Goal: Information Seeking & Learning: Check status

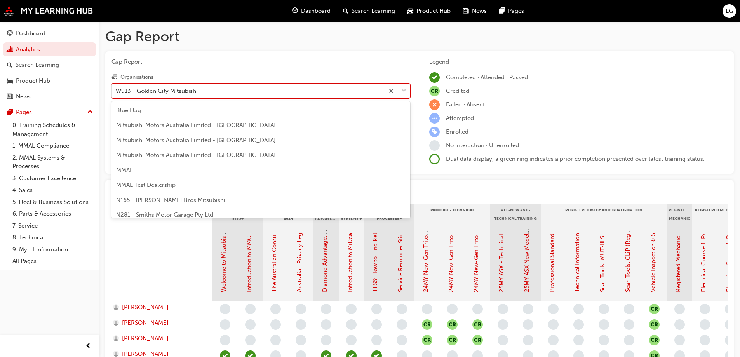
click at [132, 87] on div "W913 - Golden City Mitsubishi" at bounding box center [157, 90] width 82 height 9
click at [117, 87] on input "Organisations option W913 - Golden City Mitsubishi, selected. option W913 - Gol…" at bounding box center [116, 90] width 1 height 7
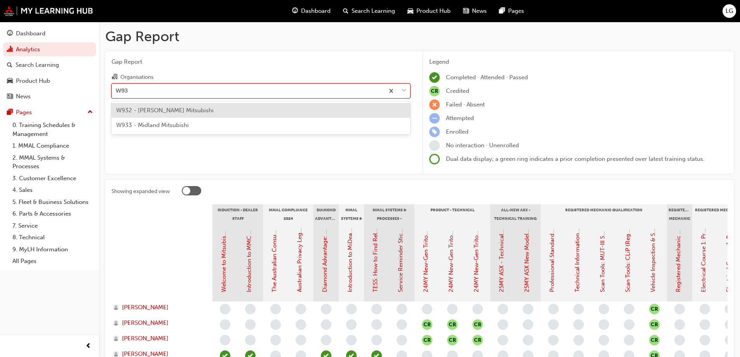
type input "W932"
click at [137, 110] on span "W932 - [PERSON_NAME] Mitsubishi" at bounding box center [165, 110] width 98 height 7
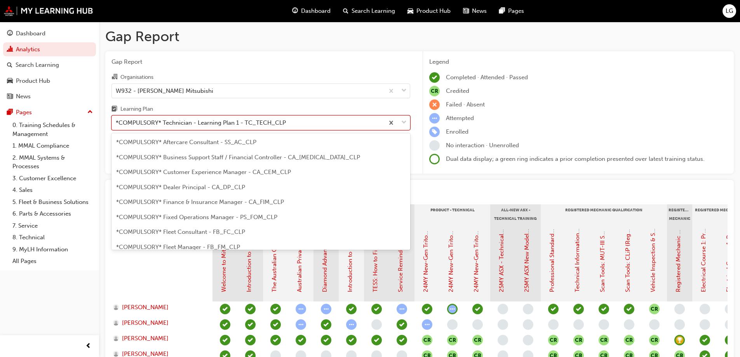
click at [160, 120] on div "*COMPULSORY* Technician - Learning Plan 1 - TC_TECH_CLP" at bounding box center [201, 122] width 170 height 9
click at [117, 120] on input "Learning Plan option *COMPULSORY* Technician - Learning Plan 1 - TC_TECH_CLP, s…" at bounding box center [116, 122] width 1 height 7
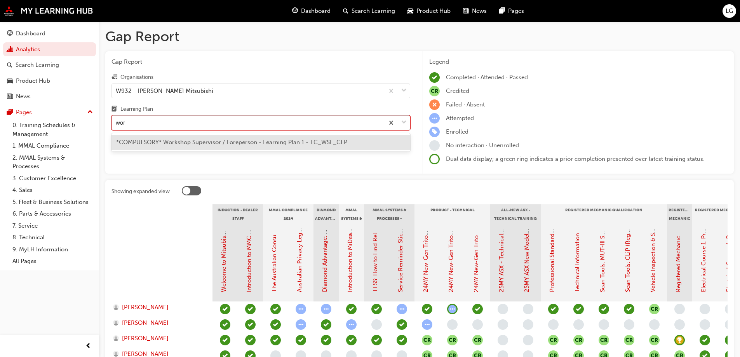
type input "work"
click at [170, 138] on div "*COMPULSORY* Workshop Supervisor / Foreperson - Learning Plan 1 - TC_WSF_CLP" at bounding box center [260, 142] width 299 height 15
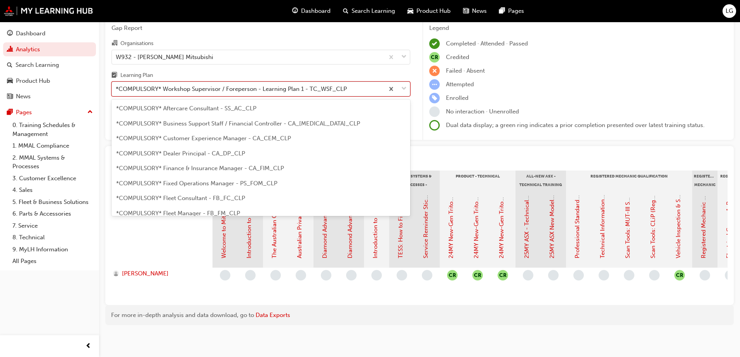
click at [162, 87] on div "*COMPULSORY* Workshop Supervisor / Foreperson - Learning Plan 1 - TC_WSF_CLP" at bounding box center [231, 89] width 231 height 9
click at [117, 87] on input "Learning Plan option *COMPULSORY* Workshop Supervisor / Foreperson - Learning P…" at bounding box center [116, 88] width 1 height 7
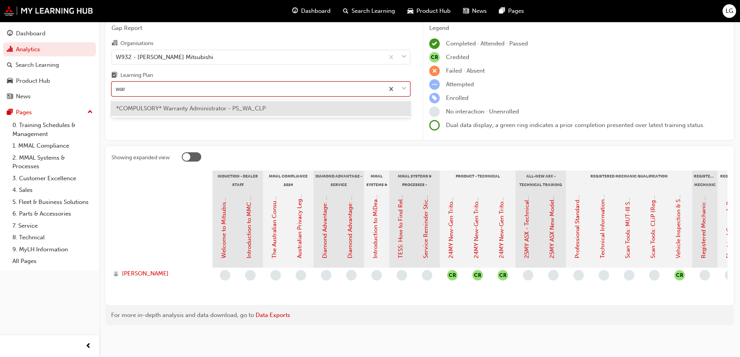
type input "warr"
click at [160, 101] on div "*COMPULSORY* Warranty Administrator - PS_WA_CLP" at bounding box center [260, 108] width 299 height 15
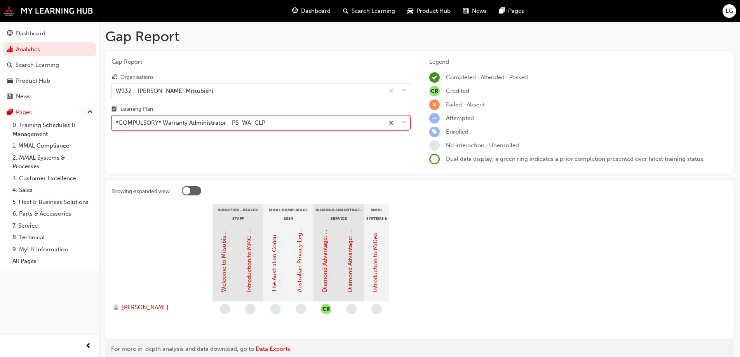
click at [160, 91] on div "W932 - [PERSON_NAME] Mitsubishi" at bounding box center [165, 90] width 98 height 9
click at [117, 91] on input "Organisations W932 - [PERSON_NAME] Mitsubishi" at bounding box center [116, 90] width 1 height 7
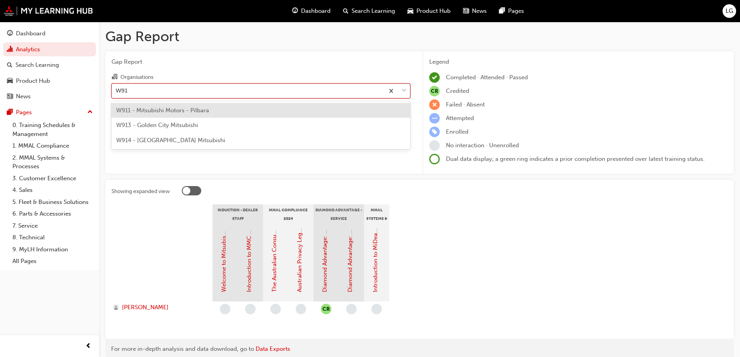
type input "W913"
click at [167, 107] on span "W913 - Golden City Mitsubishi" at bounding box center [157, 110] width 82 height 7
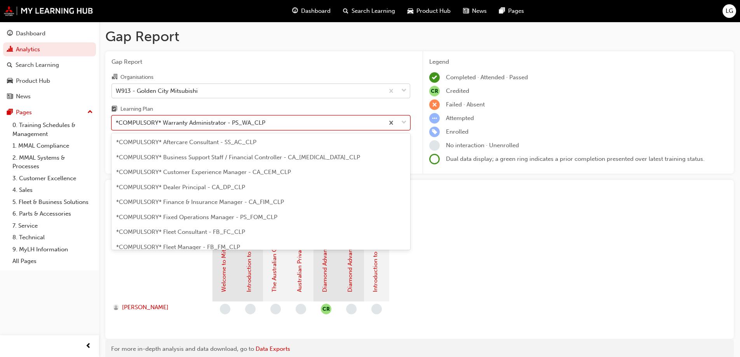
scroll to position [234, 0]
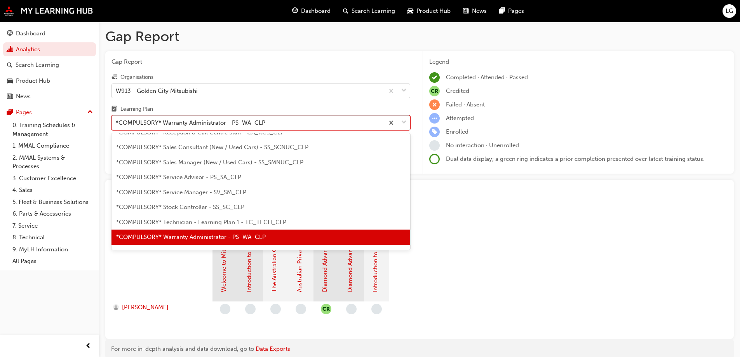
click at [169, 120] on div "*COMPULSORY* Warranty Administrator - PS_WA_CLP" at bounding box center [191, 122] width 150 height 9
click at [117, 120] on input "Learning Plan option *COMPULSORY* Warranty Administrator - PS_WA_CLP, selected.…" at bounding box center [116, 122] width 1 height 7
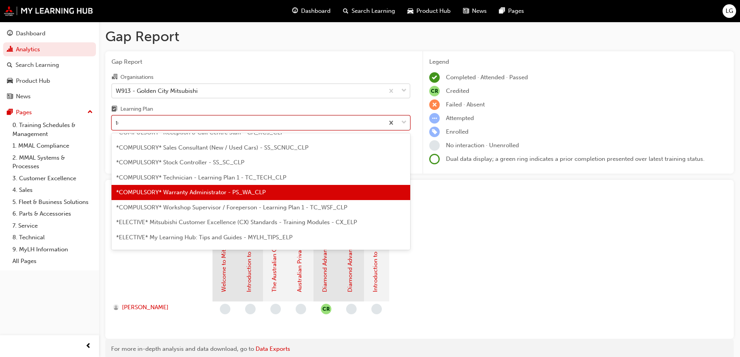
scroll to position [0, 0]
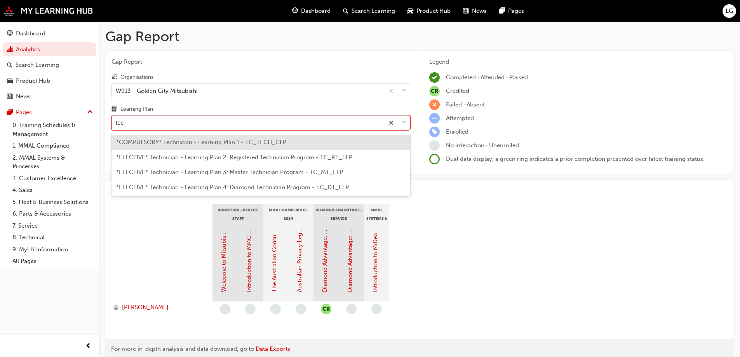
type input "tech"
click at [169, 139] on span "*COMPULSORY* Technician - Learning Plan 1 - TC_TECH_CLP" at bounding box center [201, 142] width 170 height 7
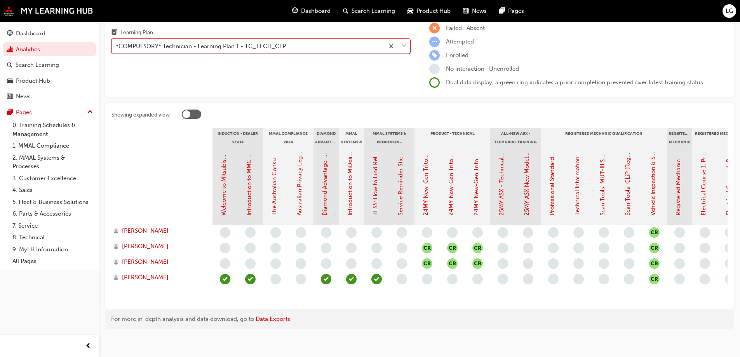
scroll to position [78, 0]
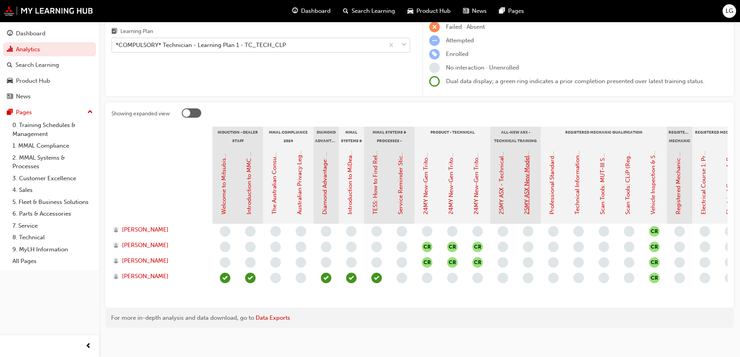
click at [528, 203] on link "25MY ASX New Model Introduction: Online Instructor Led Training" at bounding box center [526, 126] width 7 height 178
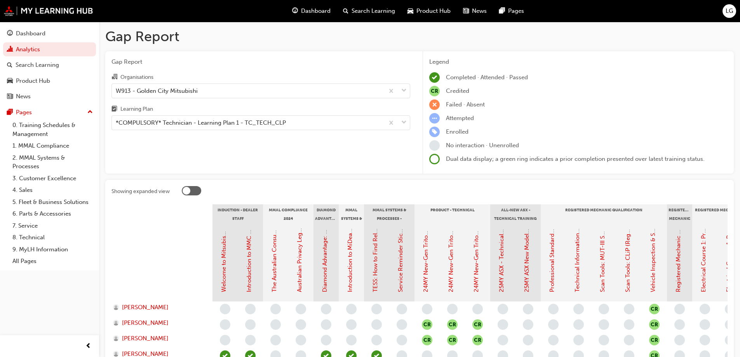
scroll to position [78, 0]
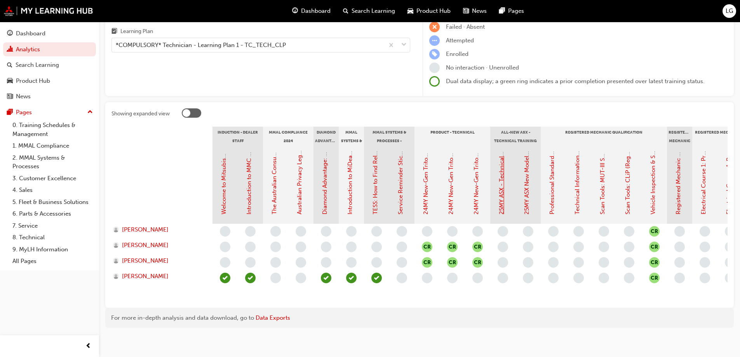
click at [501, 197] on link "25MY ASX - Technical and Service Introduction" at bounding box center [501, 152] width 7 height 126
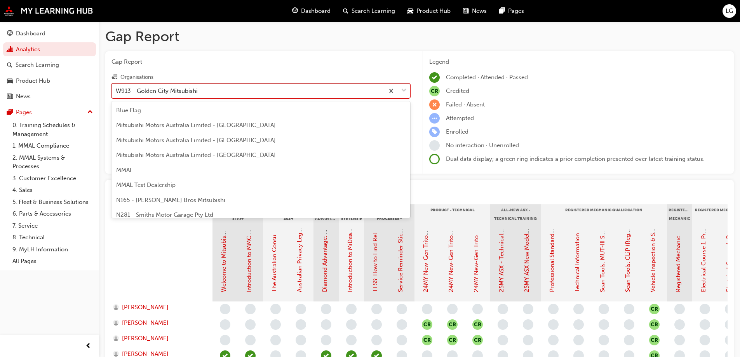
click at [133, 93] on div "W913 - Golden City Mitsubishi" at bounding box center [157, 90] width 82 height 9
click at [117, 93] on input "Organisations option W913 - Golden City Mitsubishi focused, 199 of 202. 202 res…" at bounding box center [116, 90] width 1 height 7
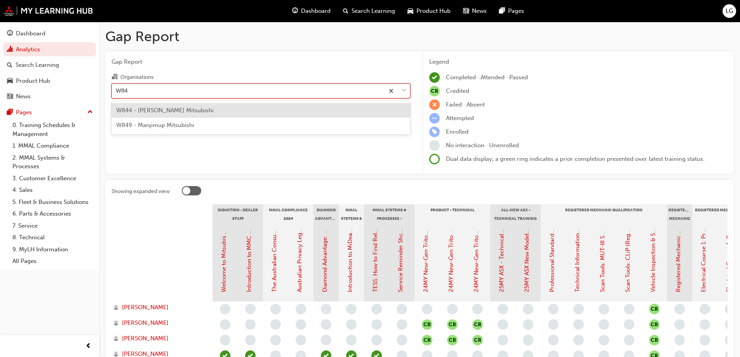
type input "W844"
click at [134, 106] on div "W844 - [PERSON_NAME] Mitsubishi" at bounding box center [260, 110] width 299 height 15
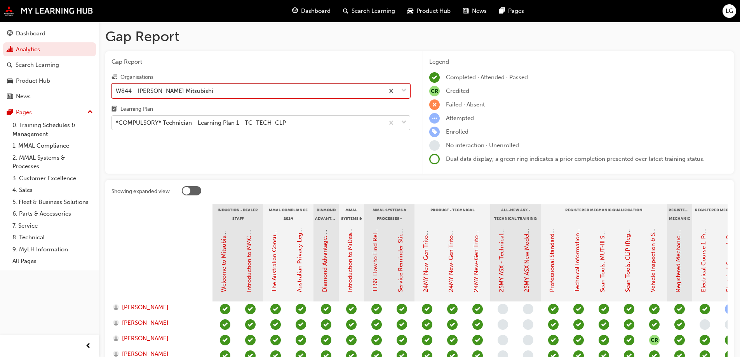
click at [155, 124] on div "*COMPULSORY* Technician - Learning Plan 1 - TC_TECH_CLP" at bounding box center [201, 122] width 170 height 9
click at [117, 124] on input "Learning Plan *COMPULSORY* Technician - Learning Plan 1 - TC_TECH_CLP" at bounding box center [116, 122] width 1 height 7
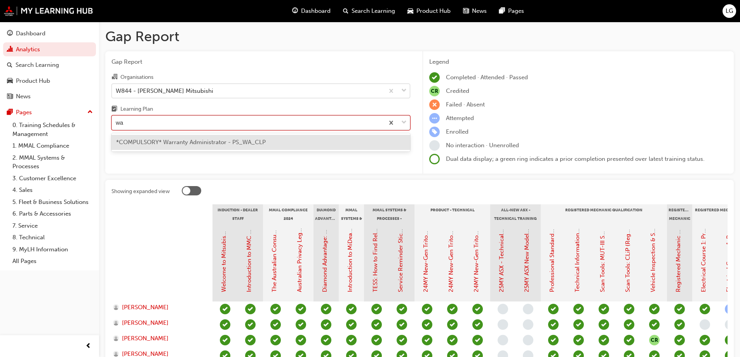
type input "war"
click at [157, 138] on div "*COMPULSORY* Warranty Administrator - PS_WA_CLP" at bounding box center [260, 142] width 299 height 15
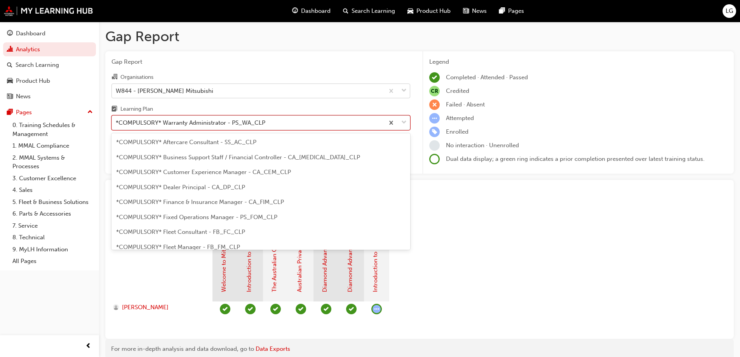
click at [137, 127] on div "*COMPULSORY* Warranty Administrator - PS_WA_CLP" at bounding box center [248, 123] width 272 height 14
click at [117, 126] on input "Learning Plan option *COMPULSORY* Warranty Administrator - PS_WA_CLP, selected.…" at bounding box center [116, 122] width 1 height 7
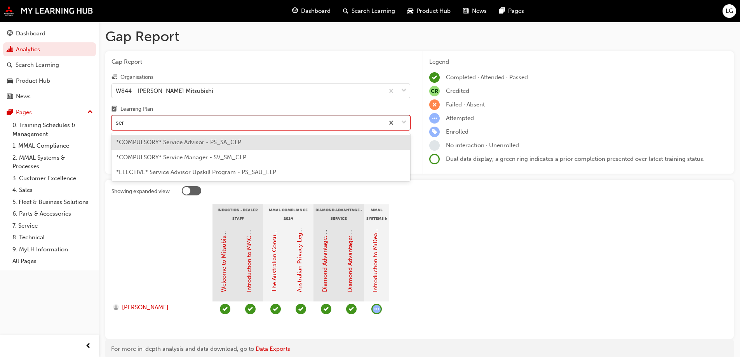
type input "serv"
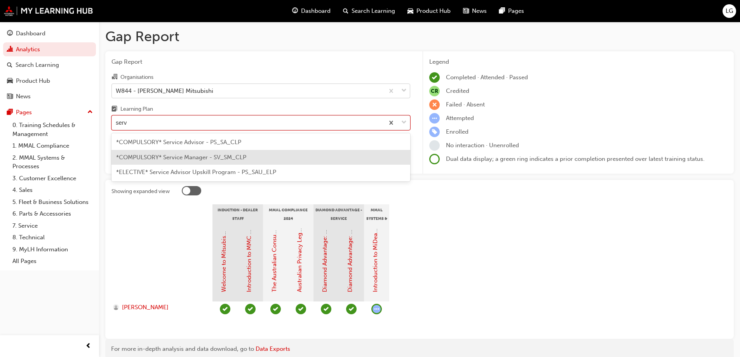
click at [148, 154] on span "*COMPULSORY* Service Manager - SV_SM_CLP" at bounding box center [181, 157] width 130 height 7
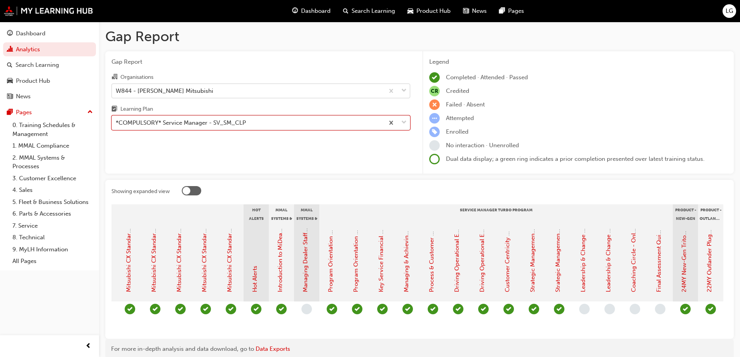
scroll to position [0, 596]
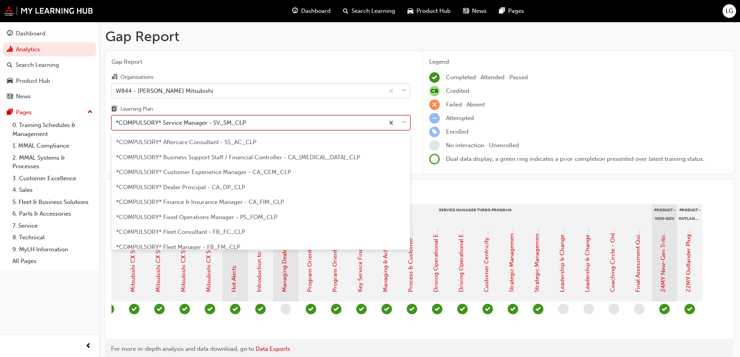
click at [167, 122] on div "*COMPULSORY* Service Manager - SV_SM_CLP" at bounding box center [181, 122] width 130 height 9
click at [117, 122] on input "Learning Plan option *COMPULSORY* Service Manager - SV_SM_CLP, selected. option…" at bounding box center [116, 122] width 1 height 7
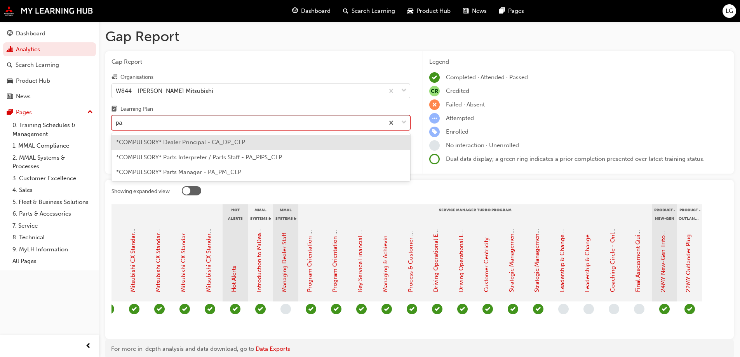
scroll to position [0, 0]
type input "parts"
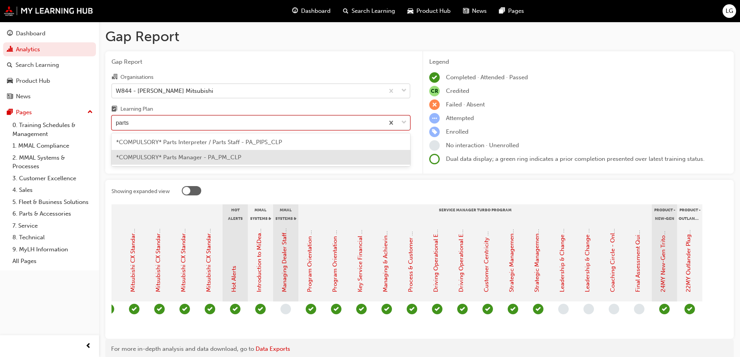
click at [165, 159] on span "*COMPULSORY* Parts Manager - PA_PM_CLP" at bounding box center [178, 157] width 125 height 7
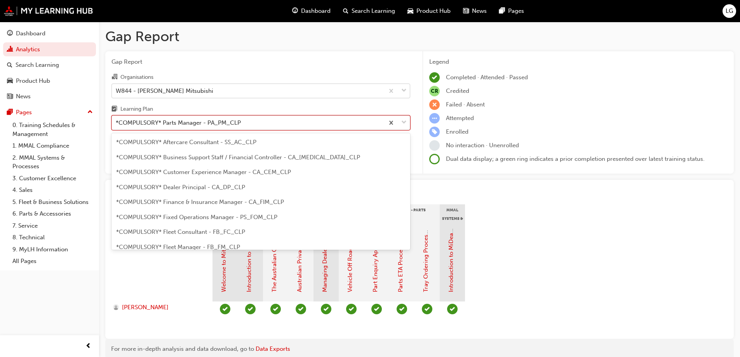
click at [165, 124] on div "*COMPULSORY* Parts Manager - PA_PM_CLP" at bounding box center [178, 122] width 125 height 9
click at [117, 124] on input "Learning Plan option *COMPULSORY* Parts Manager - PA_PM_CLP, selected. option *…" at bounding box center [116, 122] width 1 height 7
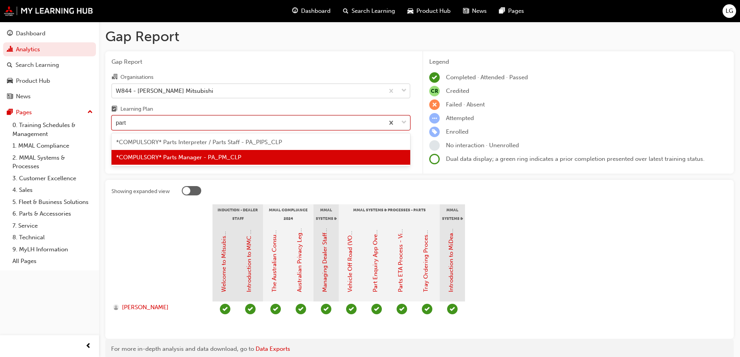
type input "parts"
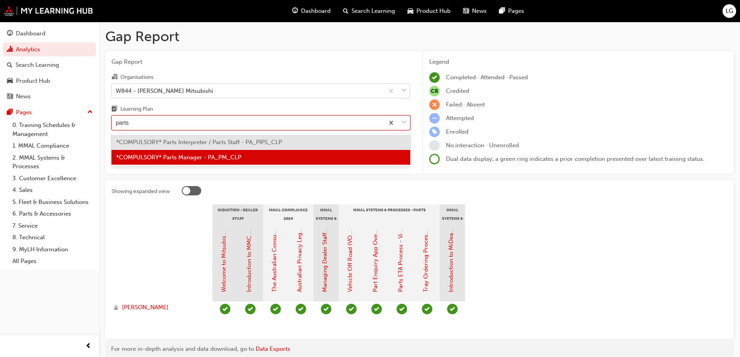
click at [168, 138] on div "*COMPULSORY* Parts Interpreter / Parts Staff - PA_PIPS_CLP" at bounding box center [260, 142] width 299 height 15
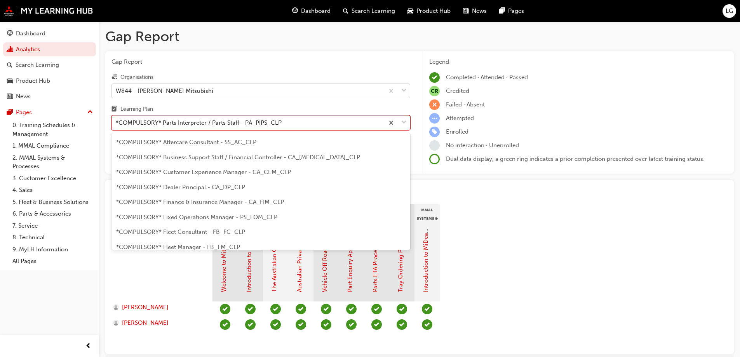
scroll to position [70, 0]
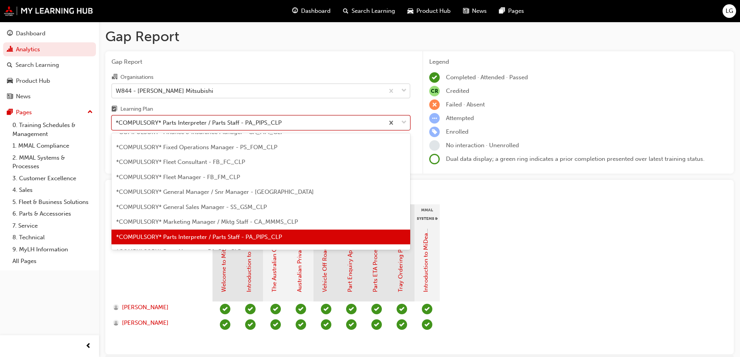
click at [159, 122] on div "*COMPULSORY* Parts Interpreter / Parts Staff - PA_PIPS_CLP" at bounding box center [199, 122] width 166 height 9
click at [117, 122] on input "Learning Plan option *COMPULSORY* Parts Interpreter / Parts Staff - PA_PIPS_CLP…" at bounding box center [116, 122] width 1 height 7
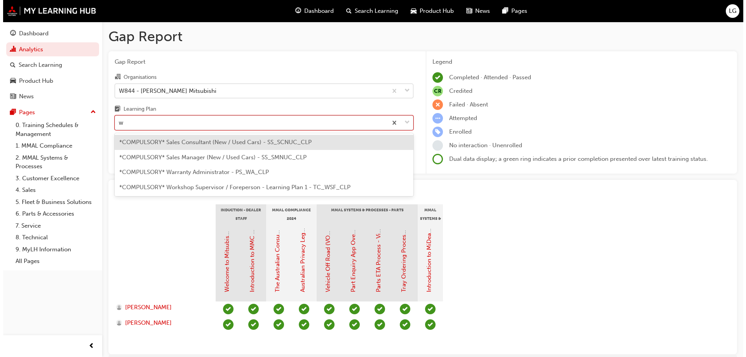
scroll to position [0, 0]
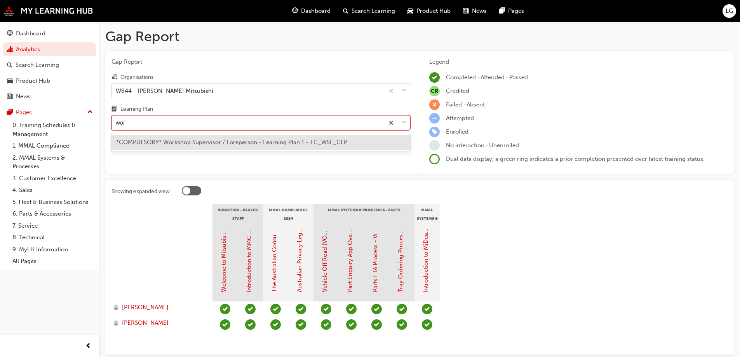
type input "work"
click at [157, 140] on span "*COMPULSORY* Workshop Supervisor / Foreperson - Learning Plan 1 - TC_WSF_CLP" at bounding box center [231, 142] width 231 height 7
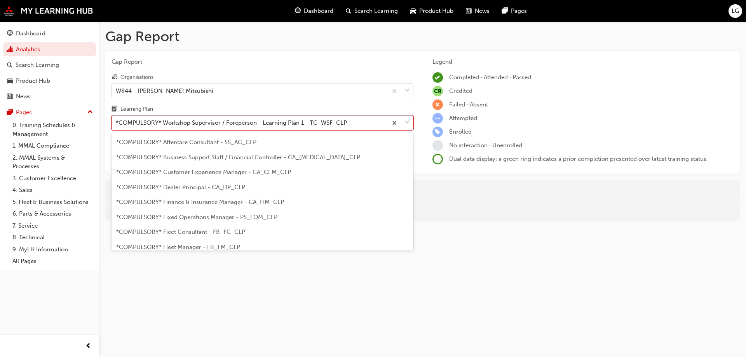
click at [150, 126] on div "*COMPULSORY* Workshop Supervisor / Foreperson - Learning Plan 1 - TC_WSF_CLP" at bounding box center [231, 122] width 231 height 9
click at [117, 126] on input "Learning Plan option *COMPULSORY* Workshop Supervisor / Foreperson - Learning P…" at bounding box center [116, 122] width 1 height 7
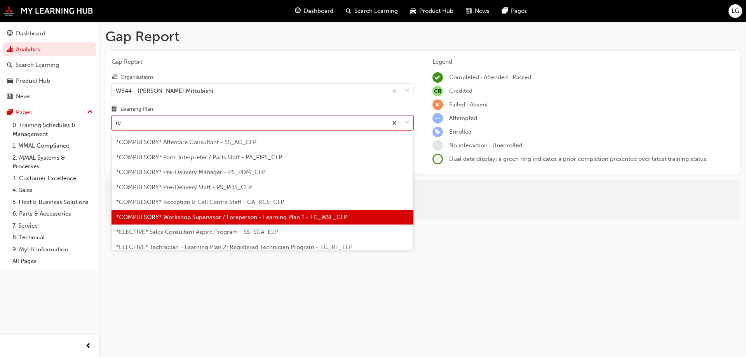
type input "rec"
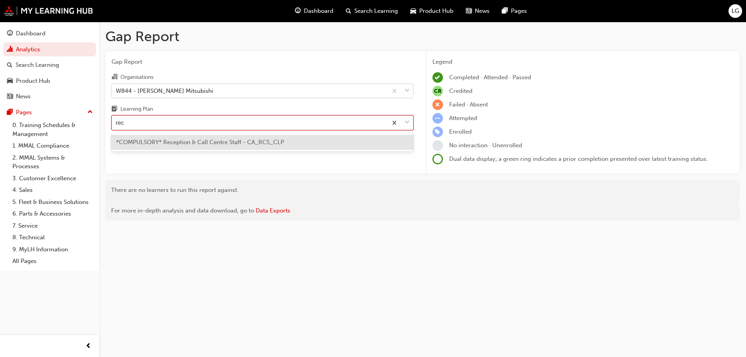
click at [154, 143] on span "*COMPULSORY* Reception & Call Centre Staff - CA_RCS_CLP" at bounding box center [200, 142] width 168 height 7
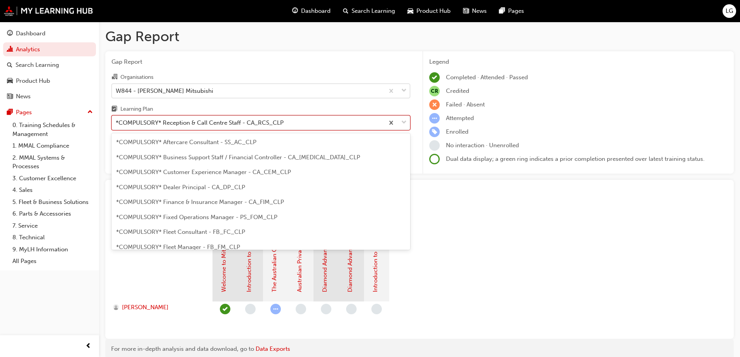
click at [175, 128] on div "*COMPULSORY* Reception & Call Centre Staff - CA_RCS_CLP" at bounding box center [248, 123] width 272 height 14
click at [117, 126] on input "Learning Plan option *COMPULSORY* Reception & Call Centre Staff - CA_RCS_CLP, s…" at bounding box center [116, 122] width 1 height 7
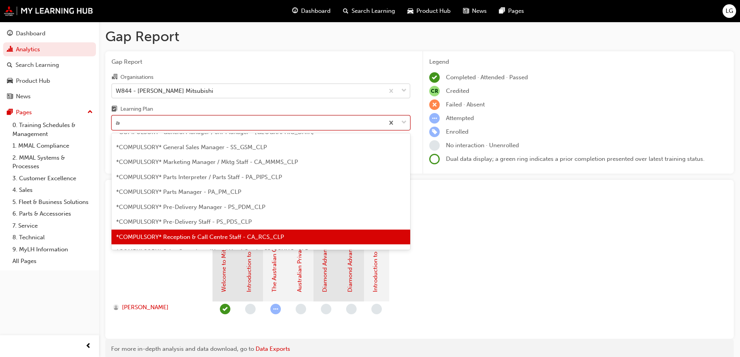
scroll to position [25, 0]
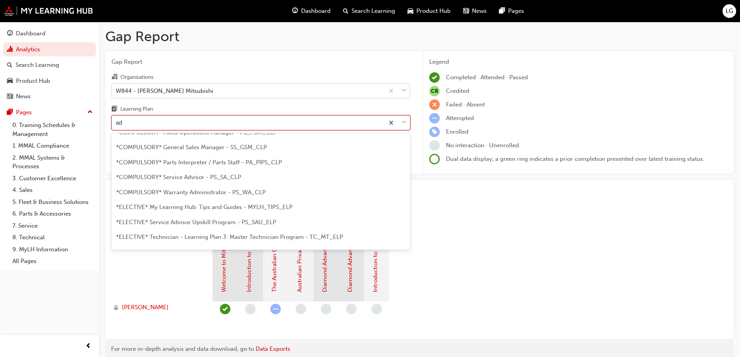
type input "adv"
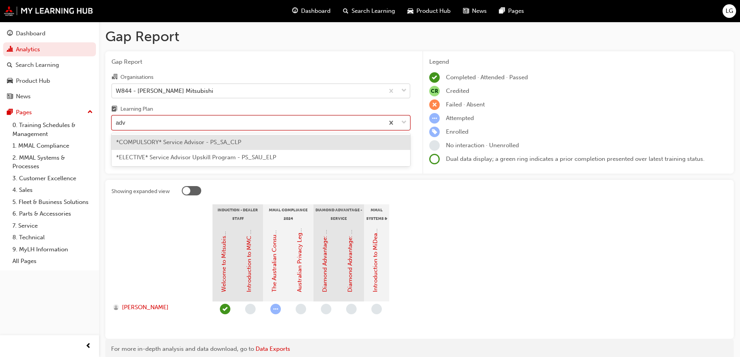
scroll to position [0, 0]
click at [177, 141] on span "*COMPULSORY* Service Advisor - PS_SA_CLP" at bounding box center [178, 142] width 125 height 7
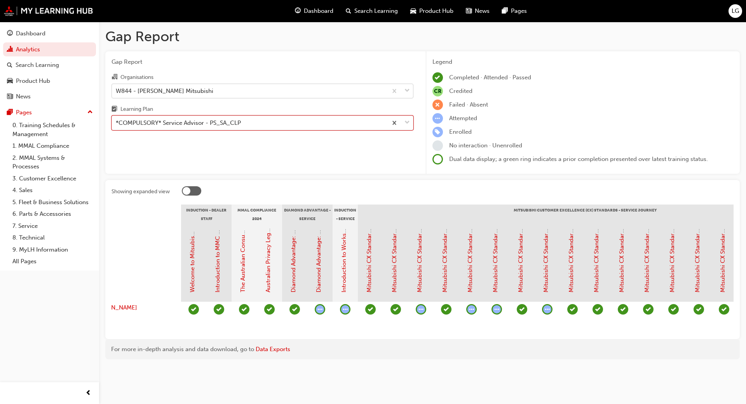
scroll to position [0, 11]
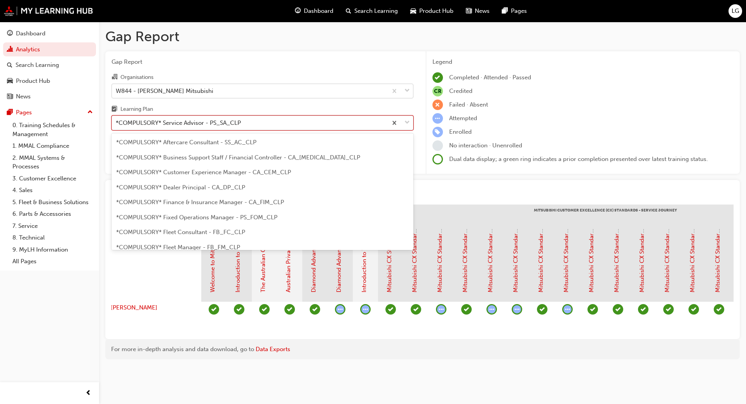
click at [129, 121] on div "*COMPULSORY* Service Advisor - PS_SA_CLP" at bounding box center [178, 122] width 125 height 9
click at [117, 121] on input "Learning Plan option *COMPULSORY* Service Advisor - PS_SA_CLP, selected. option…" at bounding box center [116, 122] width 1 height 7
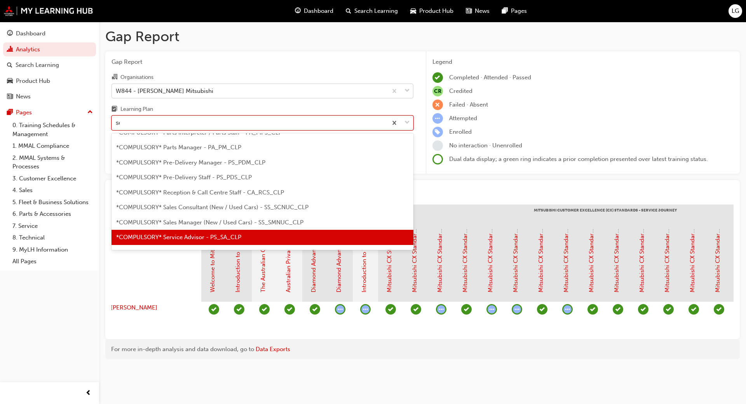
scroll to position [0, 0]
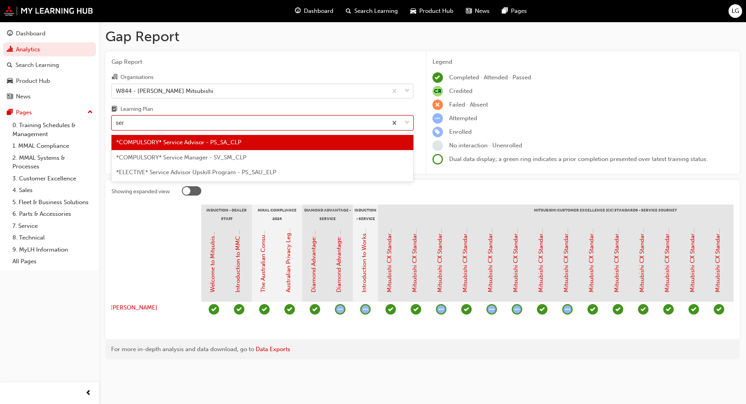
type input "serv"
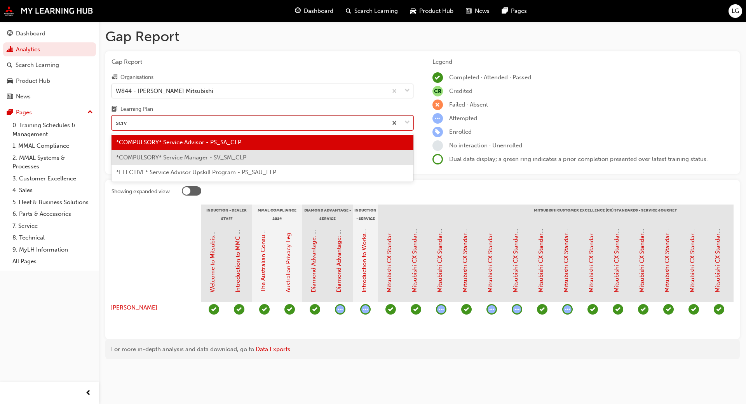
click at [138, 154] on span "*COMPULSORY* Service Manager - SV_SM_CLP" at bounding box center [181, 157] width 130 height 7
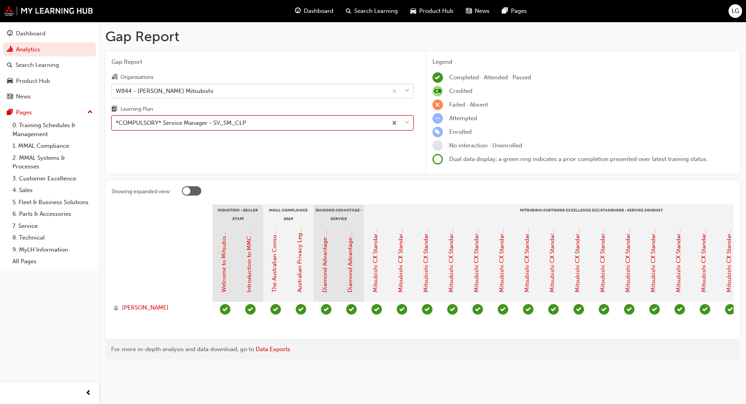
click at [162, 122] on div "*COMPULSORY* Service Manager - SV_SM_CLP" at bounding box center [181, 122] width 130 height 9
click at [117, 122] on input "Learning Plan option *COMPULSORY* Service Manager - SV_SM_CLP, selected. 0 resu…" at bounding box center [116, 122] width 1 height 7
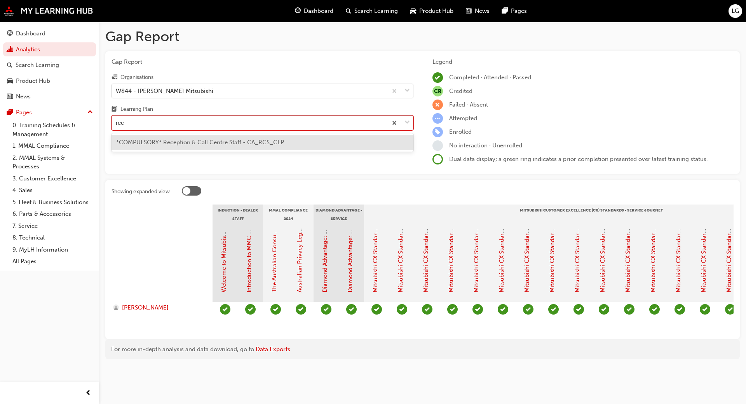
type input "rece"
click at [168, 142] on span "*COMPULSORY* Reception & Call Centre Staff - CA_RCS_CLP" at bounding box center [200, 142] width 168 height 7
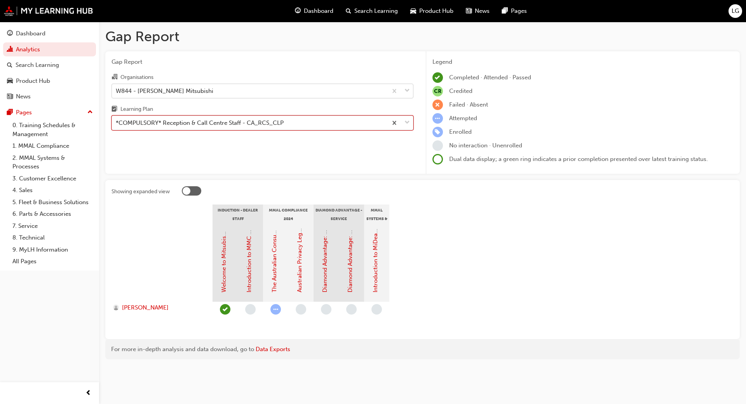
click at [158, 124] on div "*COMPULSORY* Reception & Call Centre Staff - CA_RCS_CLP" at bounding box center [200, 122] width 168 height 9
click at [117, 124] on input "Learning Plan option *COMPULSORY* Reception & Call Centre Staff - CA_RCS_CLP, s…" at bounding box center [116, 122] width 1 height 7
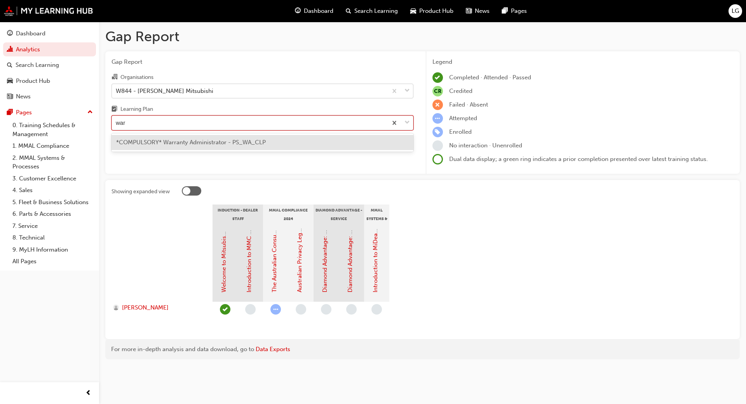
type input "warr"
click at [161, 144] on span "*COMPULSORY* Warranty Administrator - PS_WA_CLP" at bounding box center [191, 142] width 150 height 7
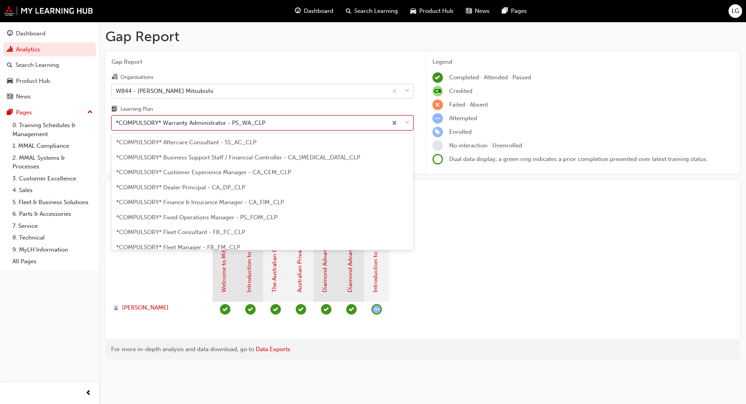
click at [163, 121] on div "*COMPULSORY* Warranty Administrator - PS_WA_CLP" at bounding box center [191, 122] width 150 height 9
click at [117, 121] on input "Learning Plan option *COMPULSORY* Warranty Administrator - PS_WA_CLP, selected.…" at bounding box center [116, 122] width 1 height 7
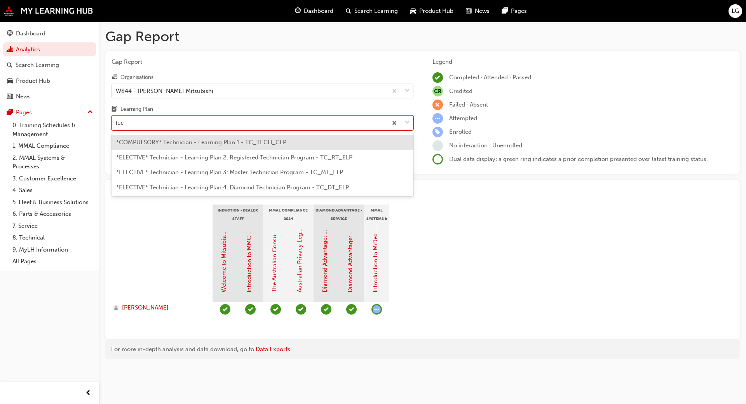
type input "tech"
click at [172, 145] on span "*COMPULSORY* Technician - Learning Plan 1 - TC_TECH_CLP" at bounding box center [201, 142] width 170 height 7
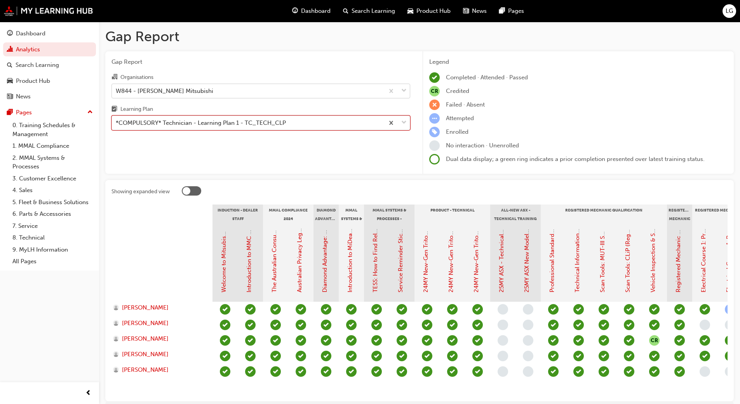
click at [136, 122] on div "*COMPULSORY* Technician - Learning Plan 1 - TC_TECH_CLP" at bounding box center [201, 122] width 170 height 9
click at [117, 122] on input "Learning Plan option *COMPULSORY* Technician - Learning Plan 1 - TC_TECH_CLP, s…" at bounding box center [116, 122] width 1 height 7
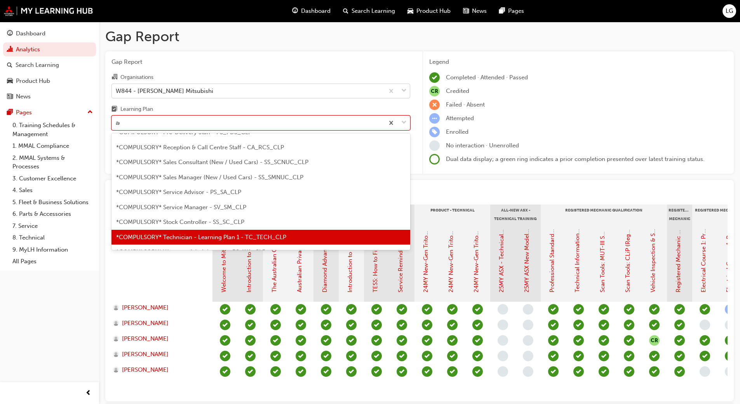
scroll to position [10, 0]
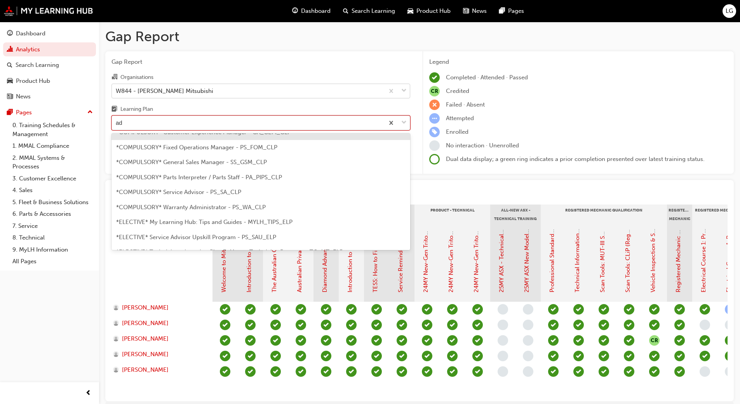
type input "adv"
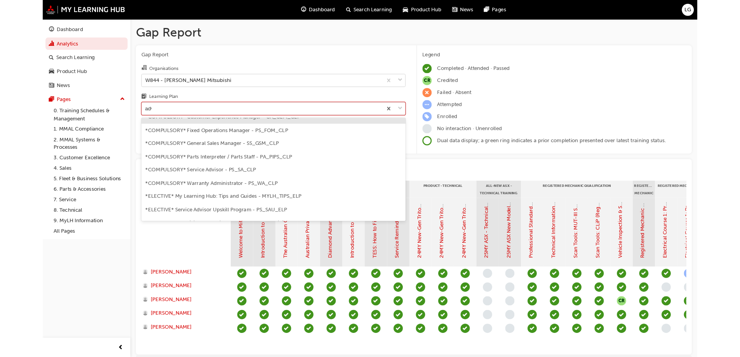
scroll to position [0, 0]
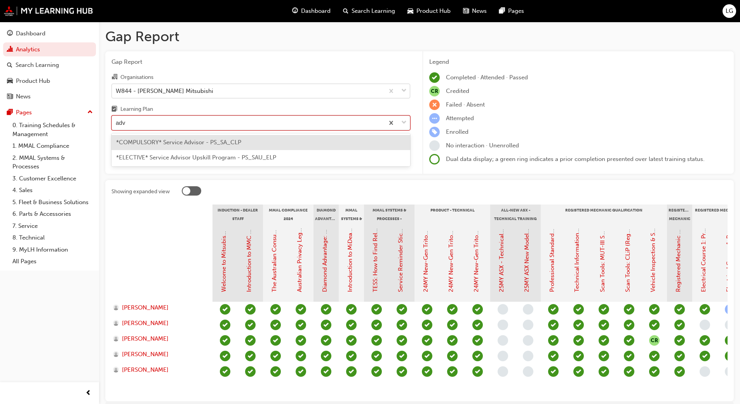
click at [140, 139] on span "*COMPULSORY* Service Advisor - PS_SA_CLP" at bounding box center [178, 142] width 125 height 7
